Goal: Transaction & Acquisition: Obtain resource

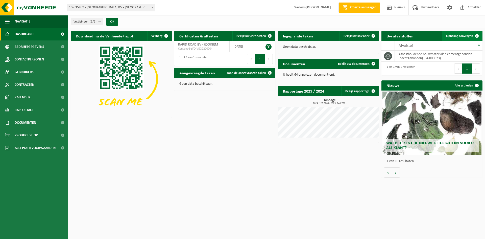
click at [450, 34] on span "Ophaling aanvragen" at bounding box center [459, 35] width 27 height 3
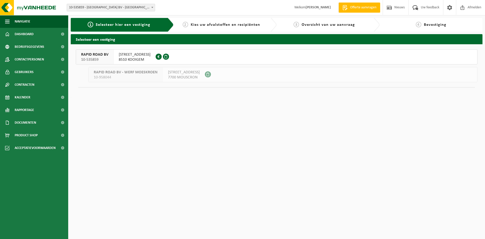
click at [138, 56] on span "[STREET_ADDRESS]" at bounding box center [135, 54] width 32 height 5
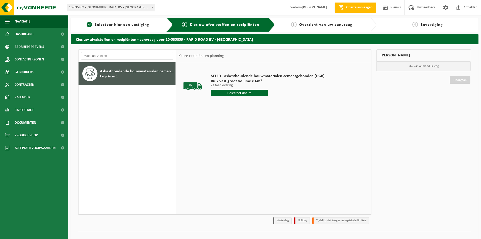
click at [240, 93] on input "text" at bounding box center [239, 93] width 57 height 6
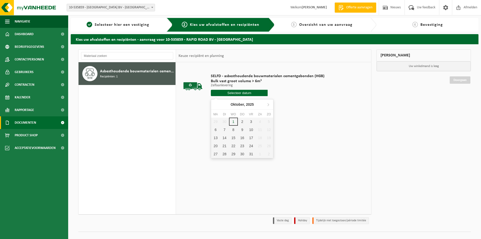
click at [29, 126] on span "Documenten" at bounding box center [25, 122] width 21 height 13
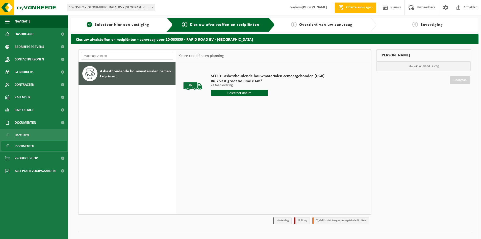
click at [28, 144] on span "Documenten" at bounding box center [24, 146] width 19 height 10
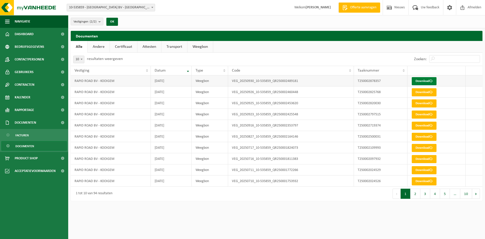
click at [429, 80] on link "Download" at bounding box center [424, 81] width 25 height 8
